Goal: Entertainment & Leisure: Consume media (video, audio)

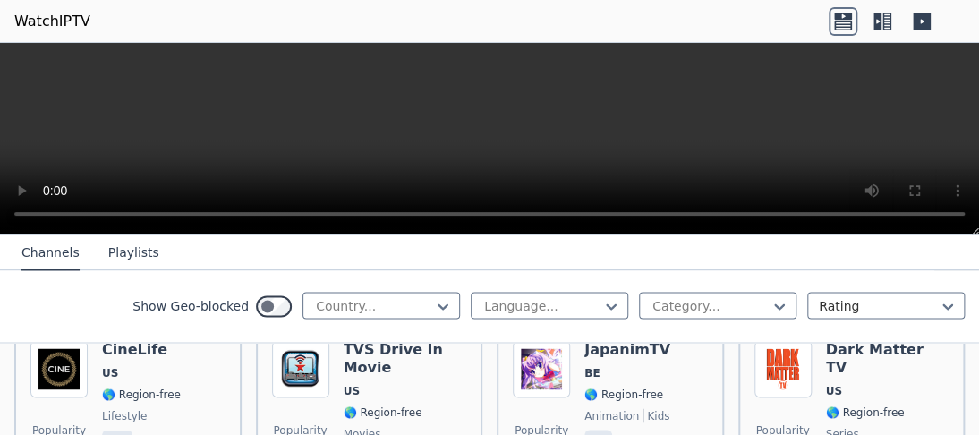
scroll to position [1149, 0]
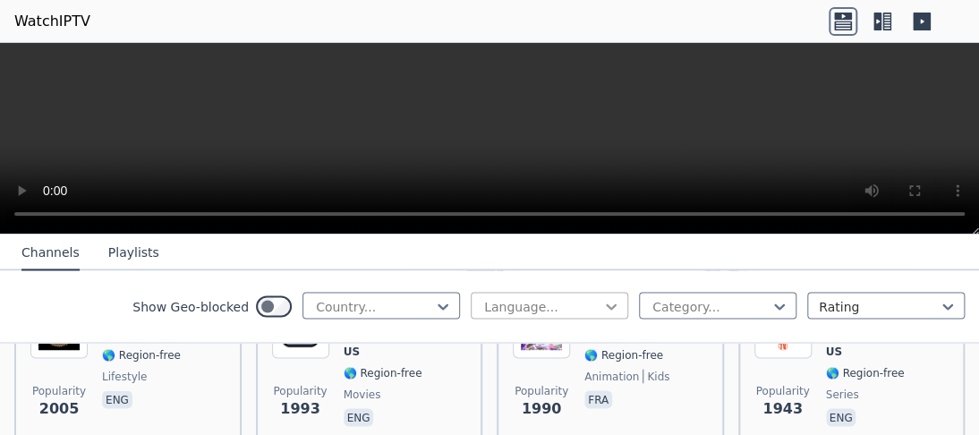
click at [602, 315] on icon at bounding box center [611, 306] width 18 height 18
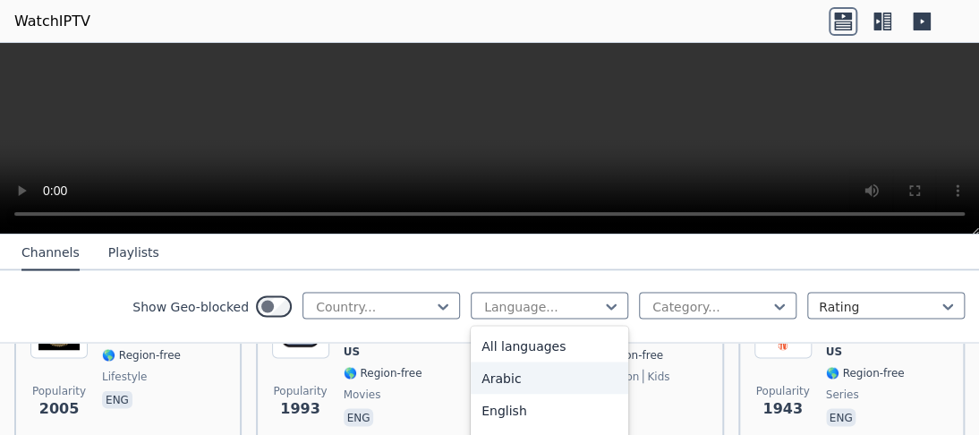
click at [508, 382] on div "Arabic" at bounding box center [549, 377] width 157 height 32
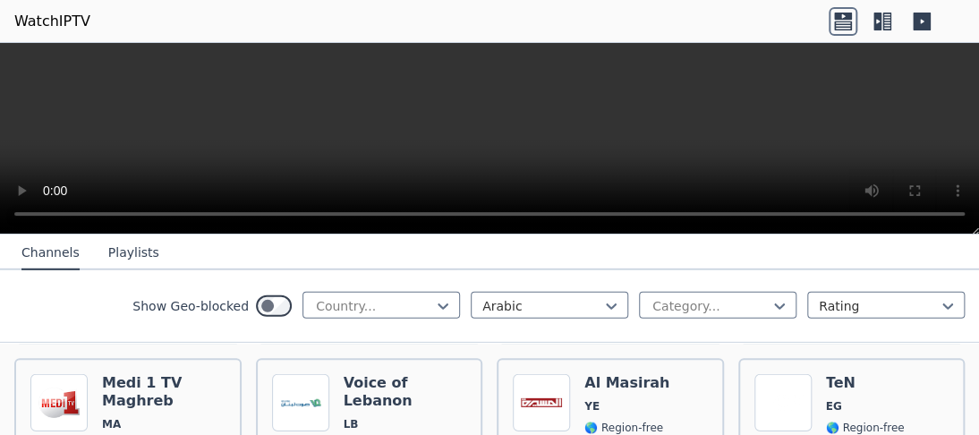
scroll to position [3321, 0]
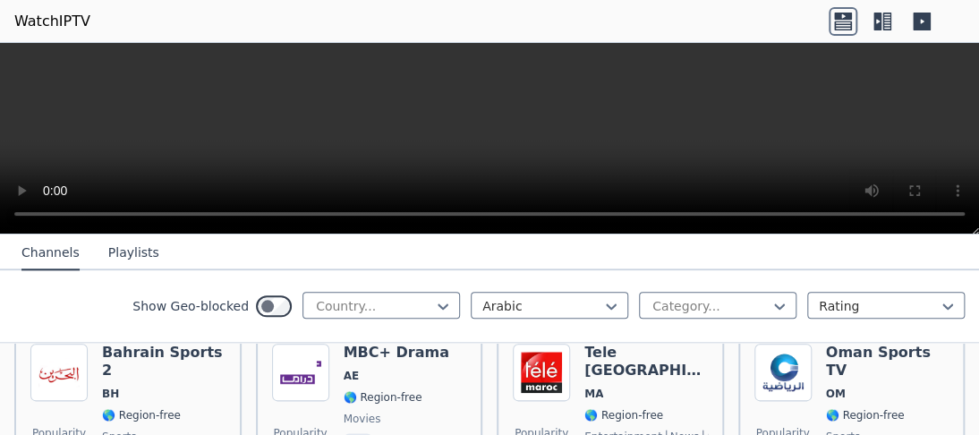
scroll to position [787, 0]
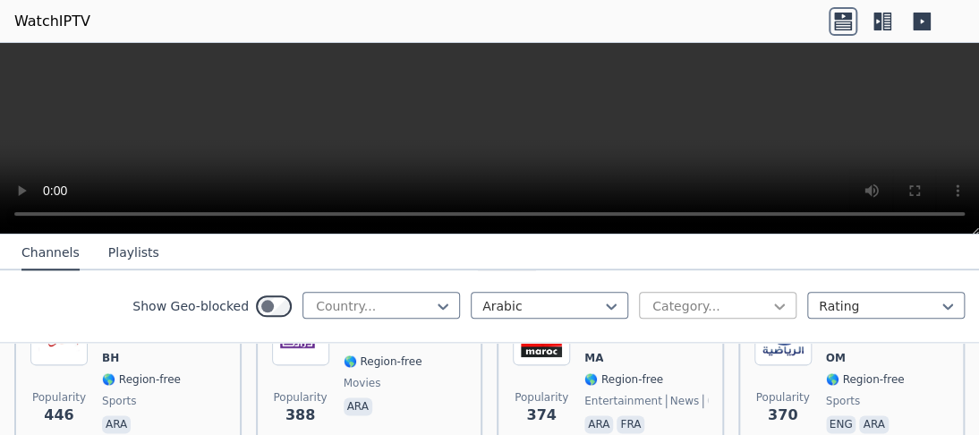
click at [771, 310] on icon at bounding box center [779, 306] width 18 height 18
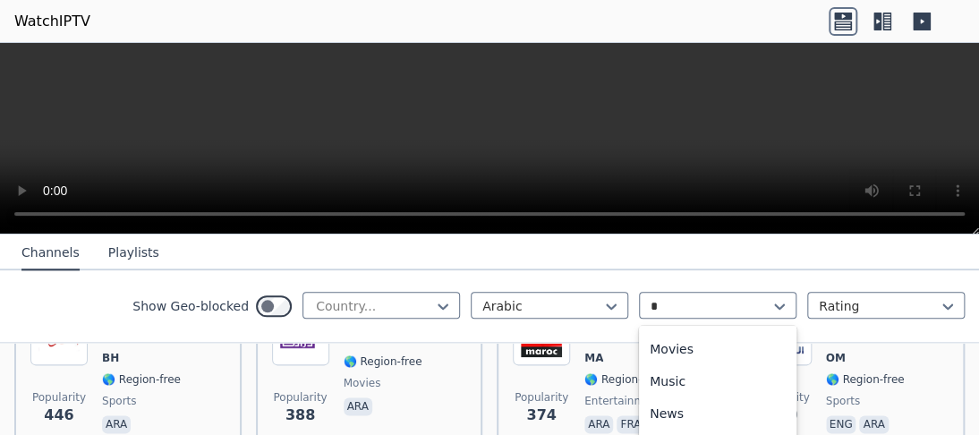
scroll to position [32, 0]
type input "**"
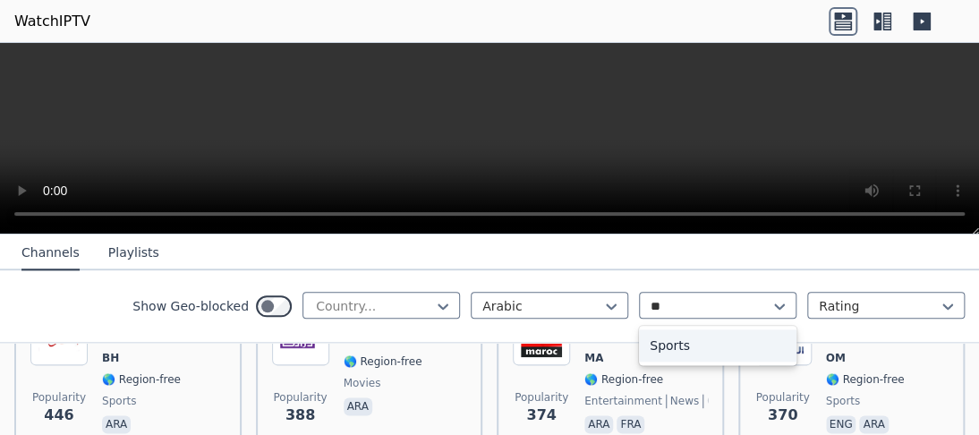
scroll to position [0, 0]
click at [667, 349] on div "Sports" at bounding box center [717, 345] width 157 height 32
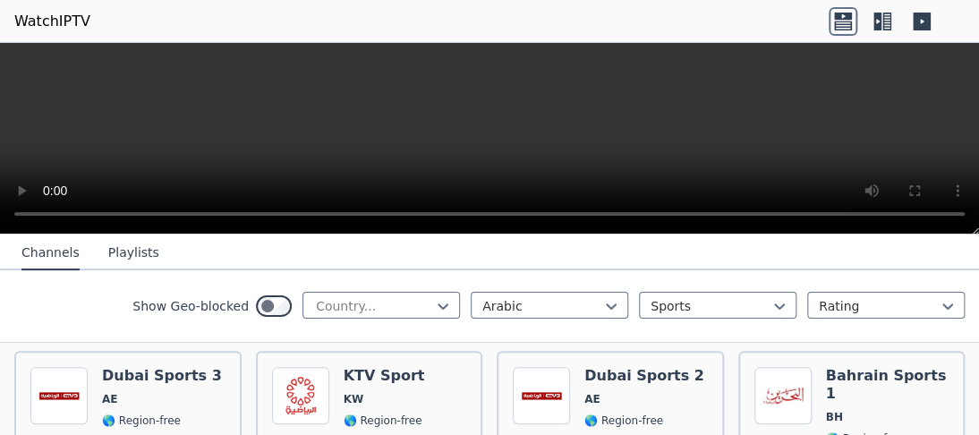
scroll to position [211, 0]
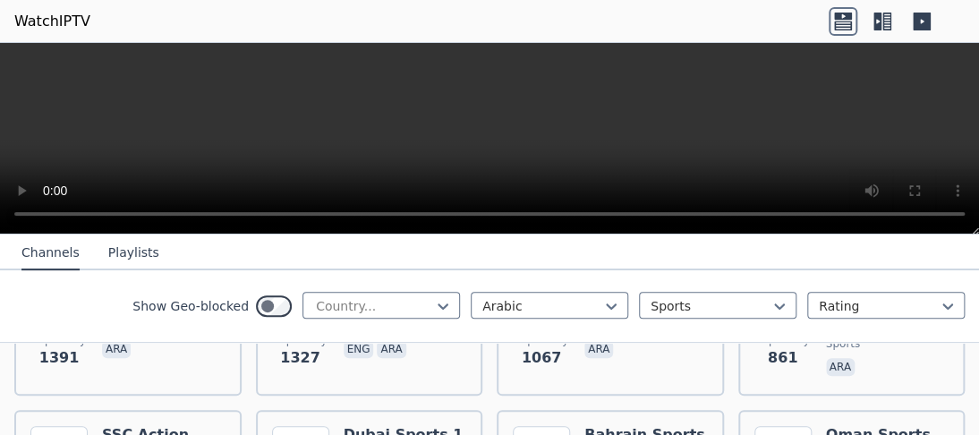
scroll to position [283, 0]
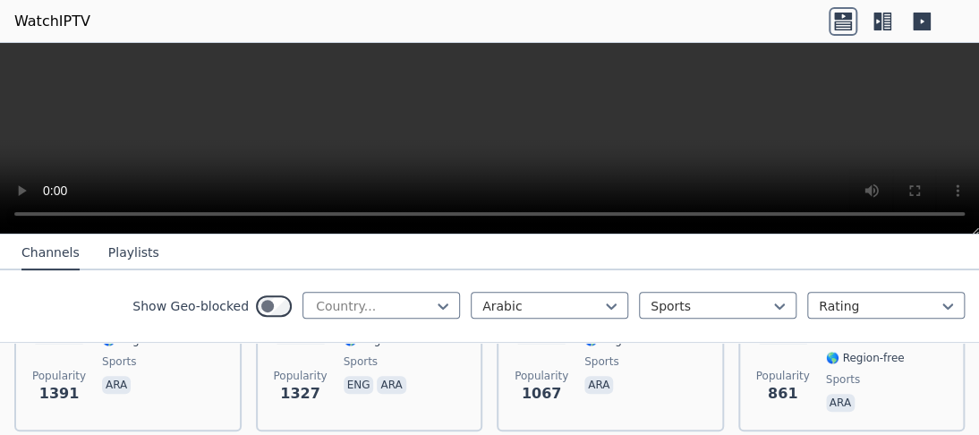
click at [112, 259] on button "Playlists" at bounding box center [133, 253] width 51 height 34
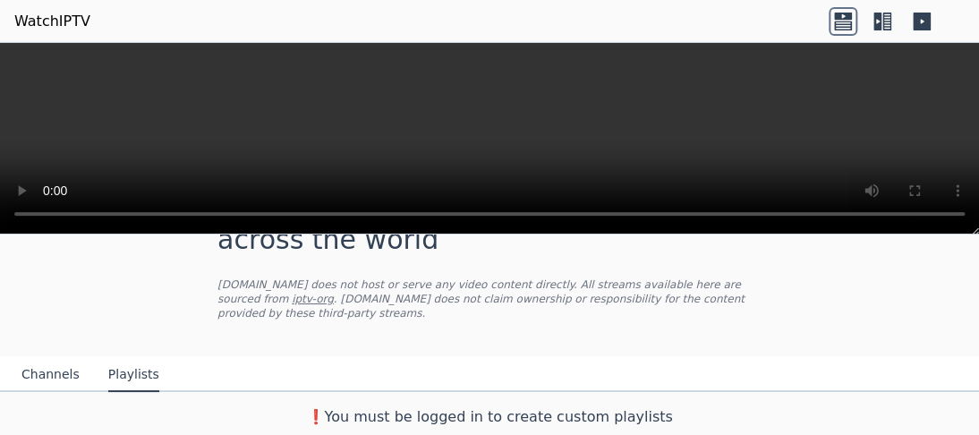
scroll to position [59, 0]
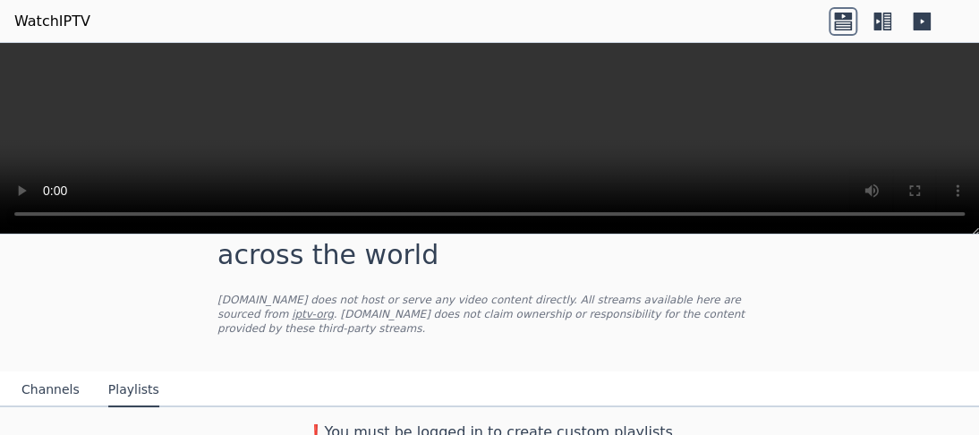
click at [892, 382] on div "❗️You must be logged in to create custom playlists" at bounding box center [489, 428] width 979 height 43
click at [801, 279] on div "WatchIPTV - Free IPTV streams from across the world [DOMAIN_NAME] does not host…" at bounding box center [489, 314] width 979 height 272
click at [888, 23] on icon at bounding box center [886, 22] width 9 height 18
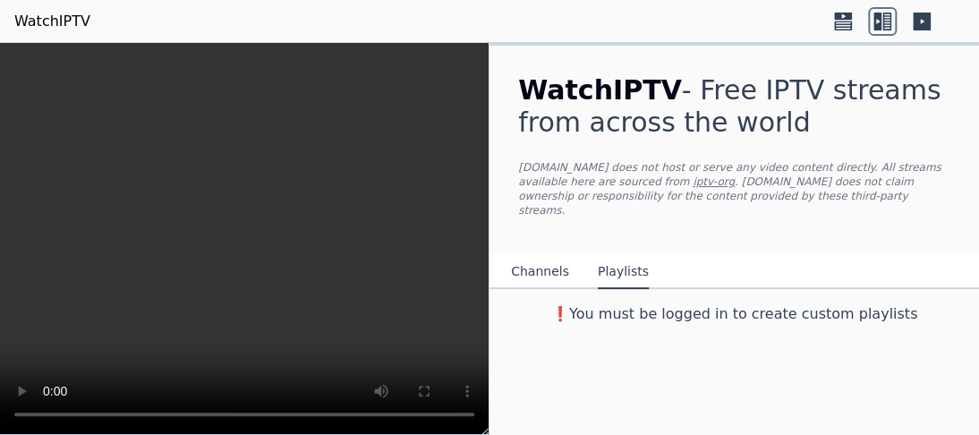
scroll to position [0, 0]
click at [537, 263] on button "Channels" at bounding box center [540, 272] width 58 height 34
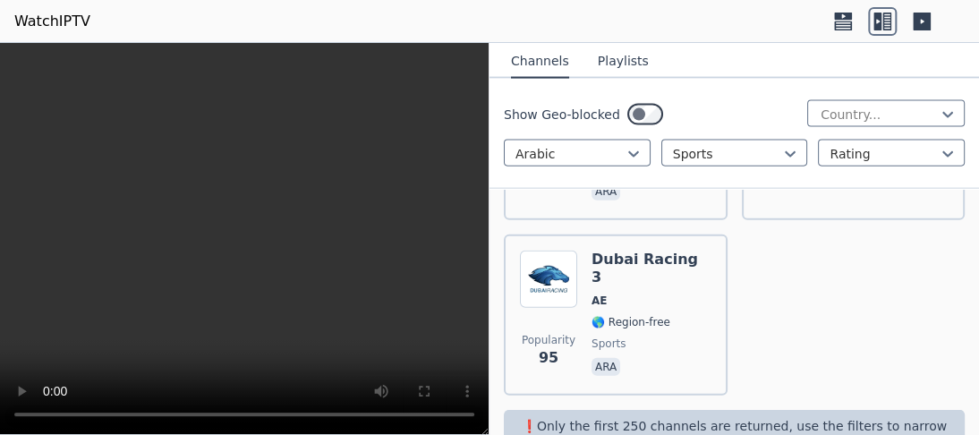
scroll to position [1421, 0]
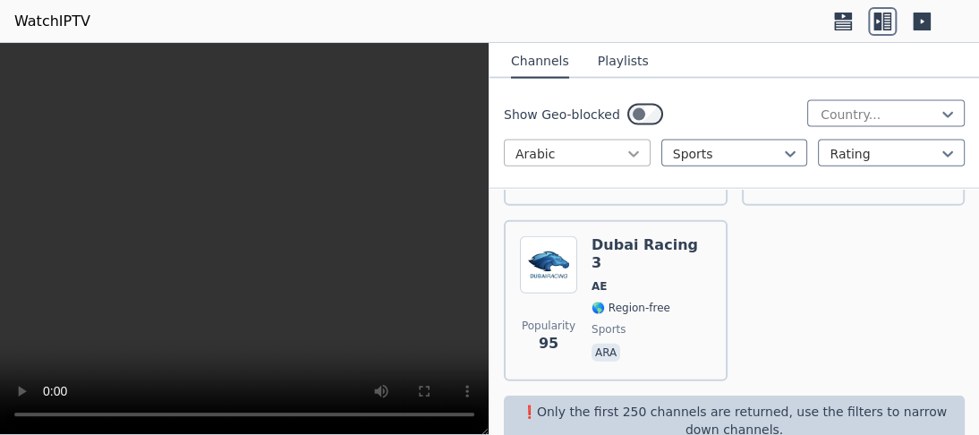
click at [627, 153] on icon at bounding box center [633, 154] width 18 height 18
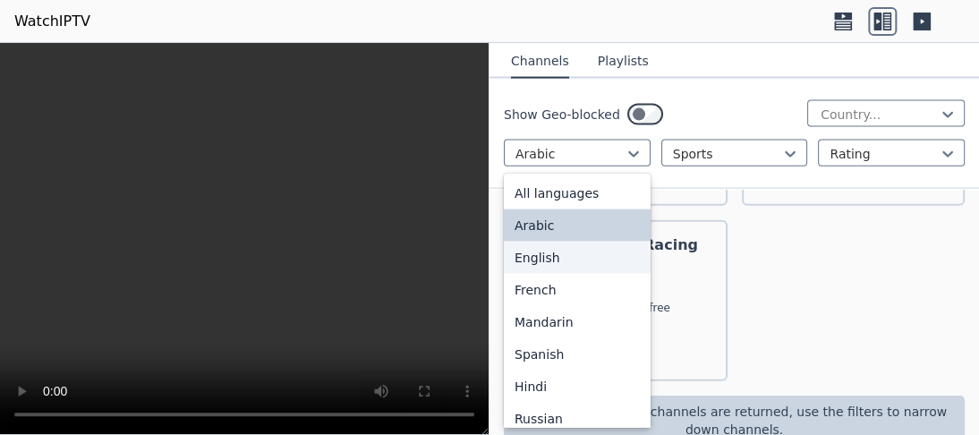
click at [545, 259] on div "English" at bounding box center [577, 258] width 147 height 32
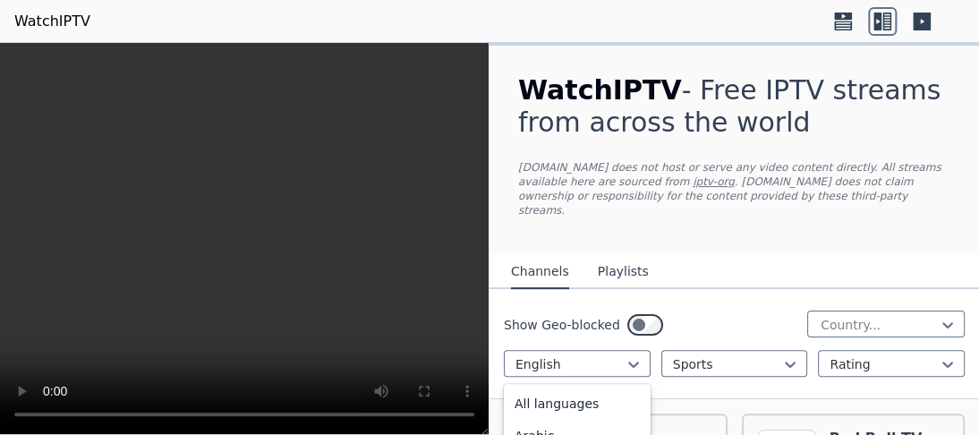
scroll to position [68, 0]
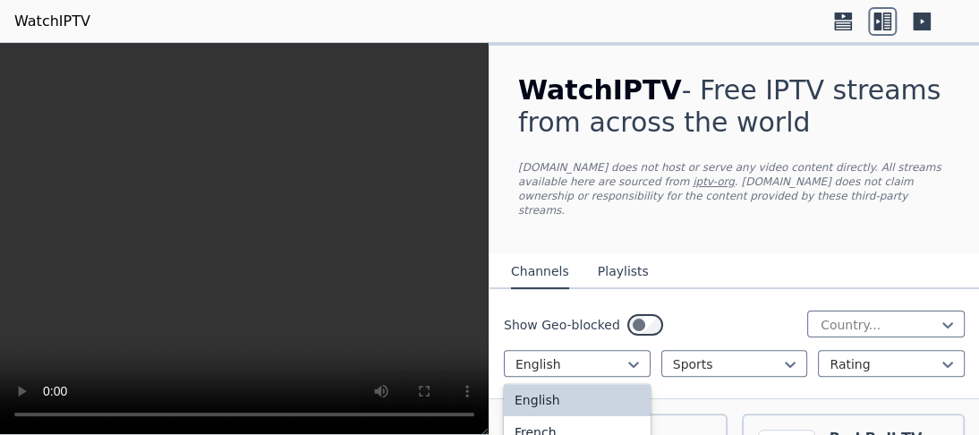
click at [951, 166] on div "WatchIPTV - Free IPTV streams from across the world [DOMAIN_NAME] does not host…" at bounding box center [733, 150] width 489 height 208
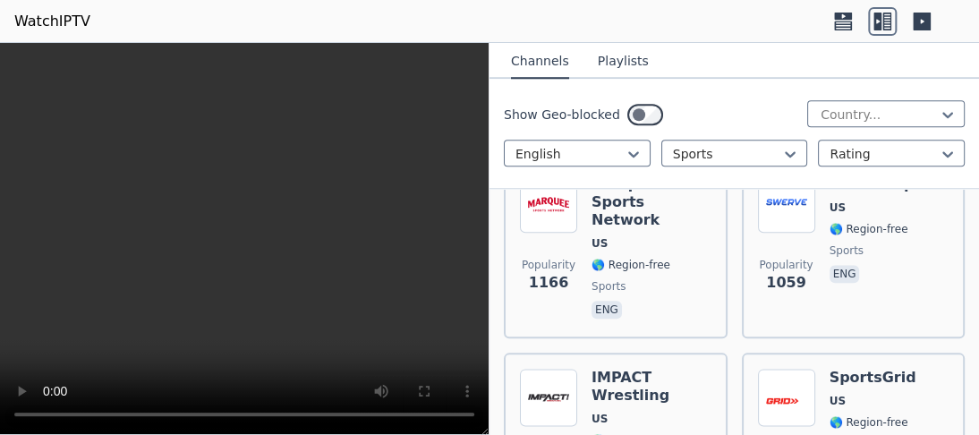
scroll to position [608, 0]
